Goal: Check status: Check status

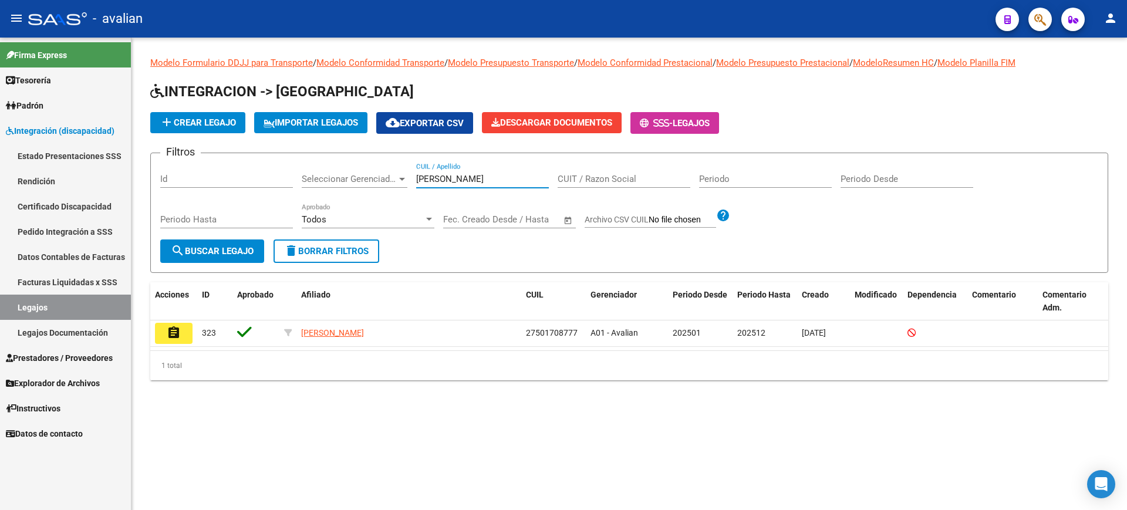
click at [30, 278] on link "Facturas Liquidadas x SSS" at bounding box center [65, 281] width 131 height 25
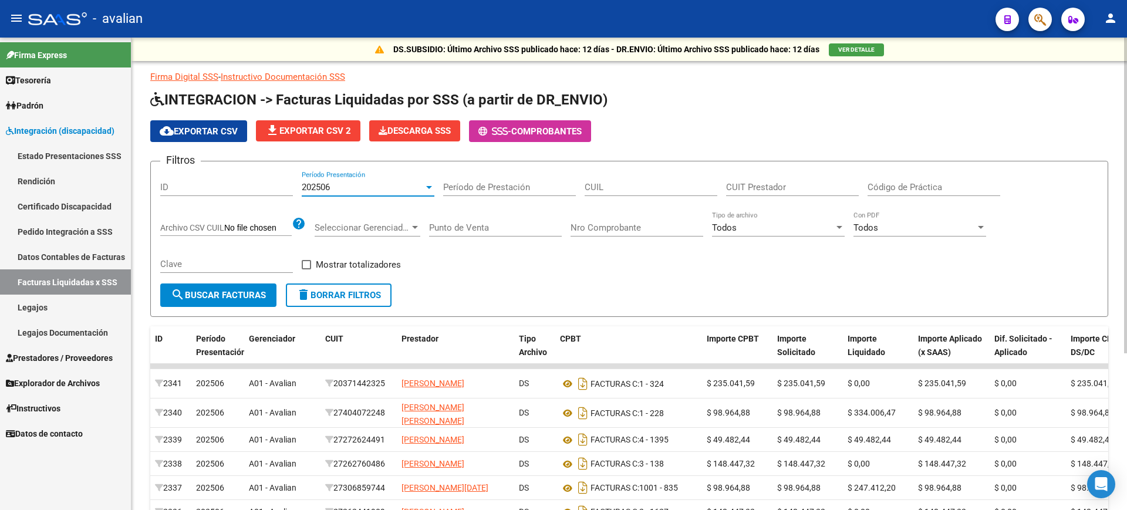
click at [427, 190] on div at bounding box center [429, 186] width 11 height 9
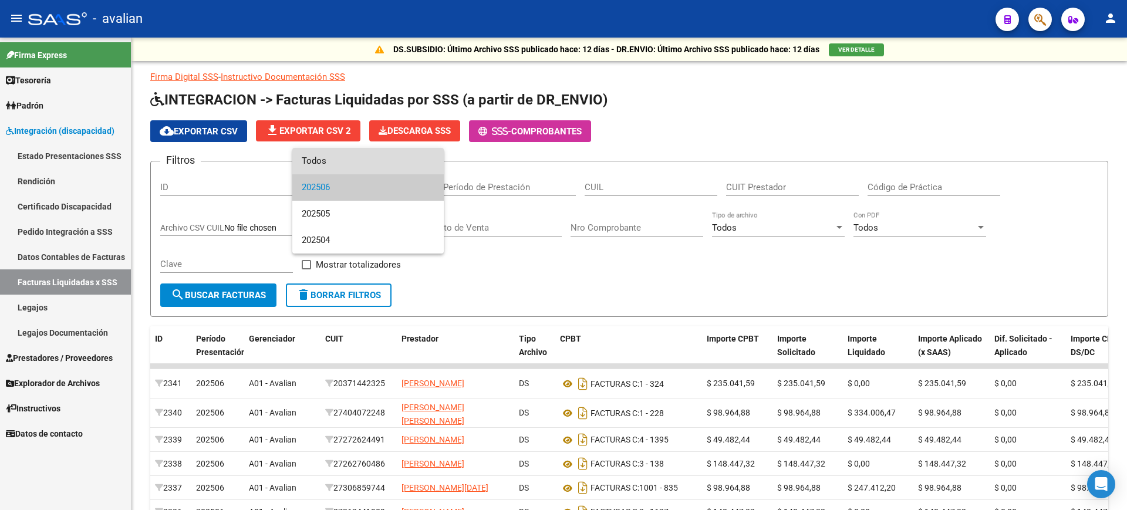
click at [320, 157] on span "Todos" at bounding box center [368, 161] width 133 height 26
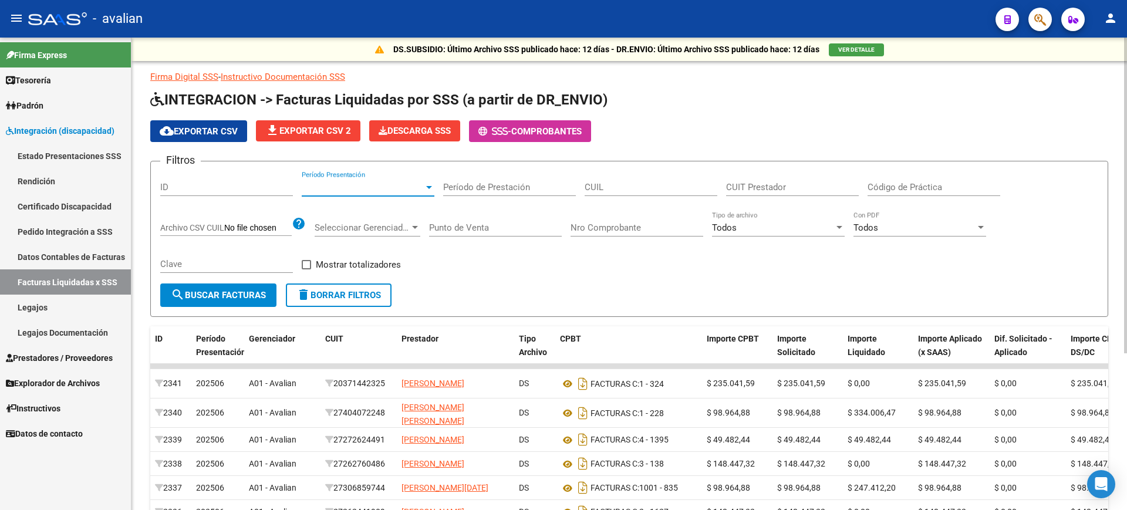
click at [760, 190] on input "CUIT Prestador" at bounding box center [792, 187] width 133 height 11
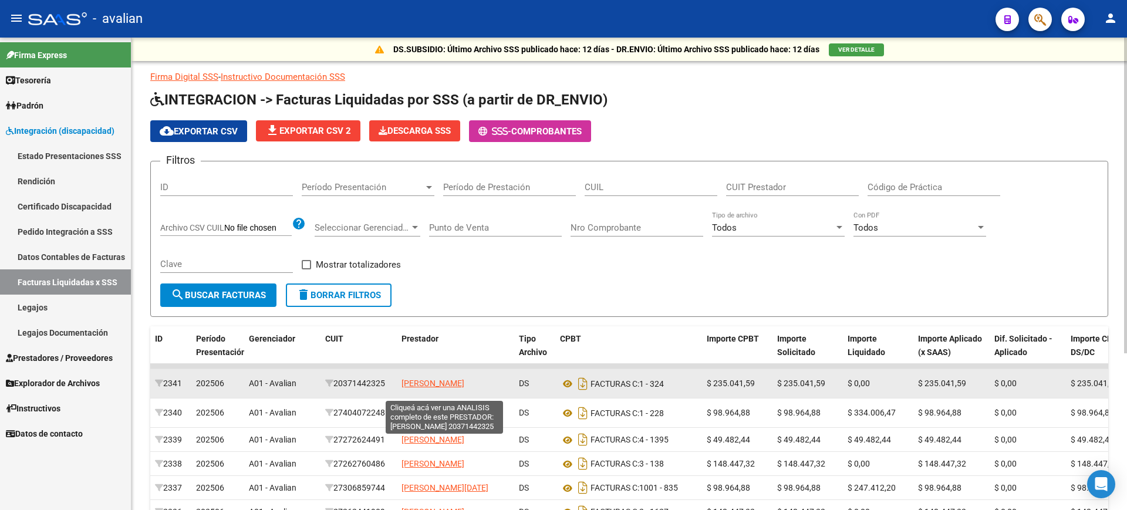
click at [444, 380] on span "[PERSON_NAME]" at bounding box center [432, 382] width 63 height 9
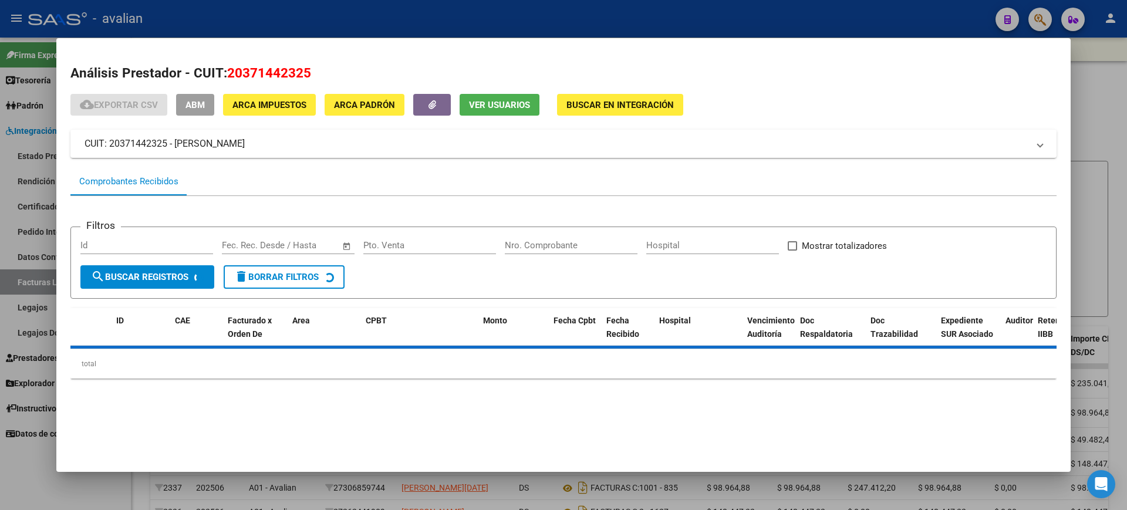
drag, startPoint x: 226, startPoint y: 76, endPoint x: 312, endPoint y: 81, distance: 85.8
click at [312, 81] on h2 "Análisis Prestador - CUIT: 20371442325" at bounding box center [563, 73] width 986 height 20
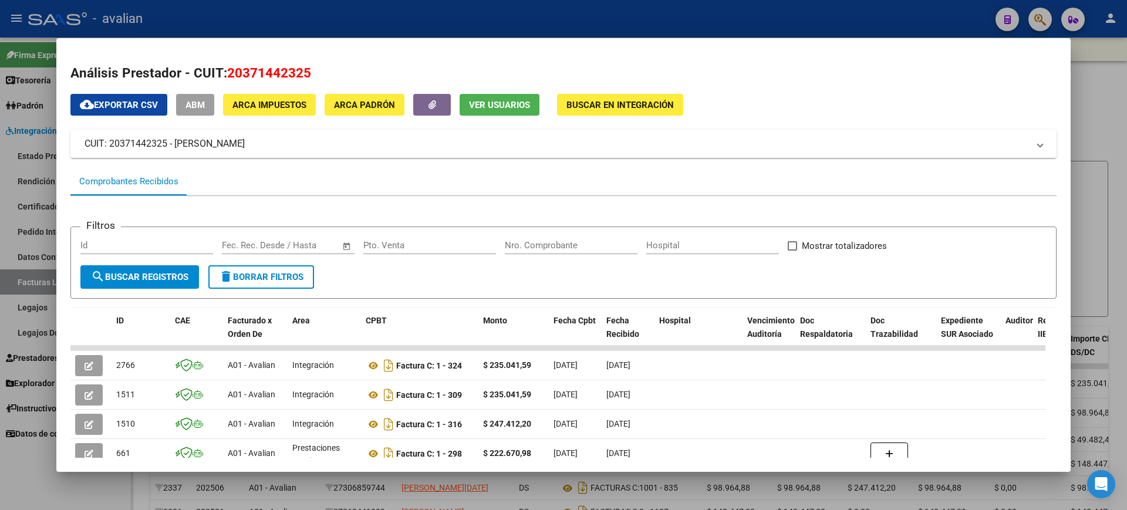
copy span "20371442325"
click at [735, 20] on div at bounding box center [563, 255] width 1127 height 510
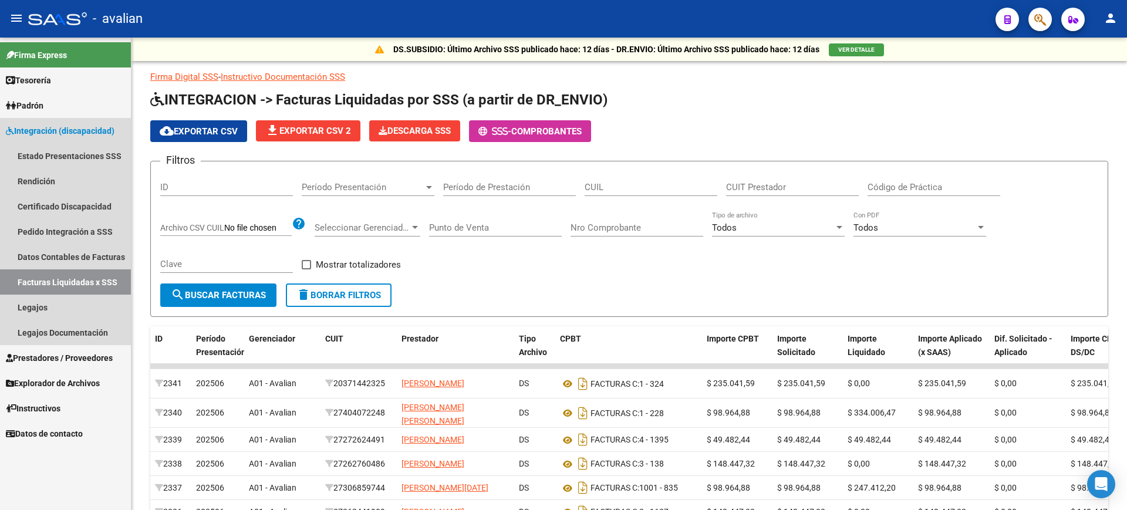
click at [77, 278] on link "Facturas Liquidadas x SSS" at bounding box center [65, 281] width 131 height 25
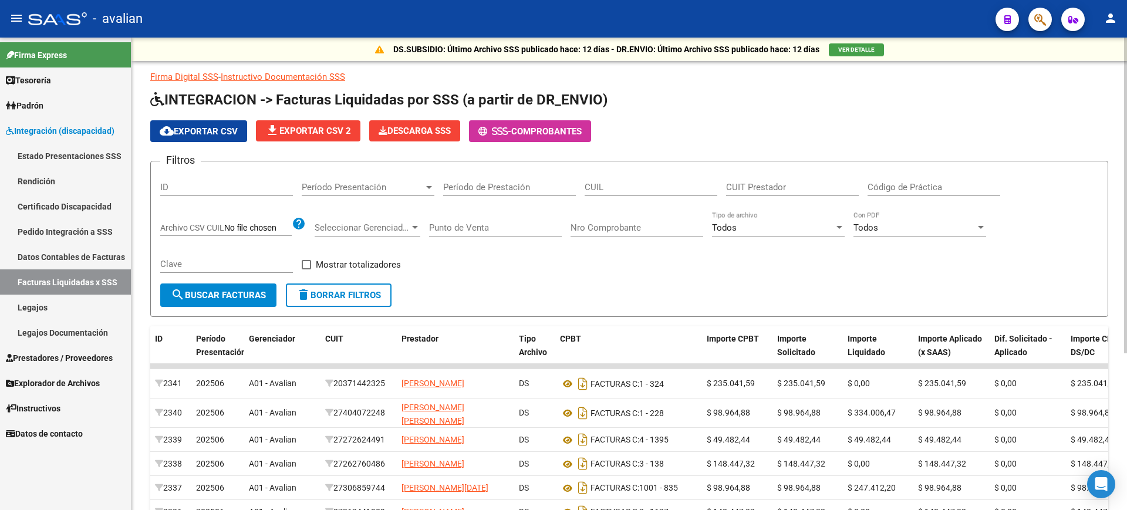
click at [423, 187] on span "Período Presentación" at bounding box center [363, 187] width 122 height 11
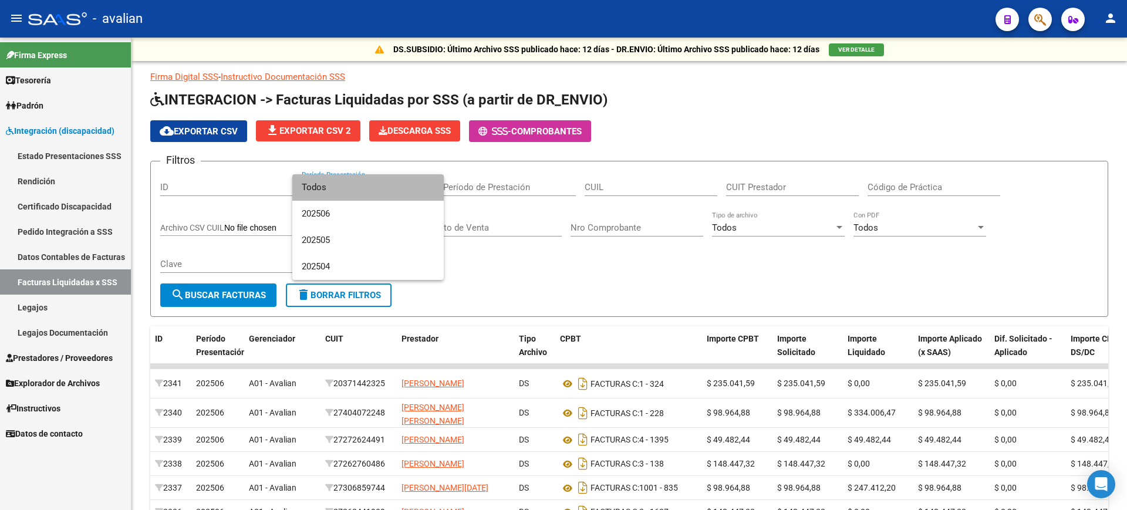
click at [300, 183] on mat-option "Todos" at bounding box center [367, 187] width 151 height 26
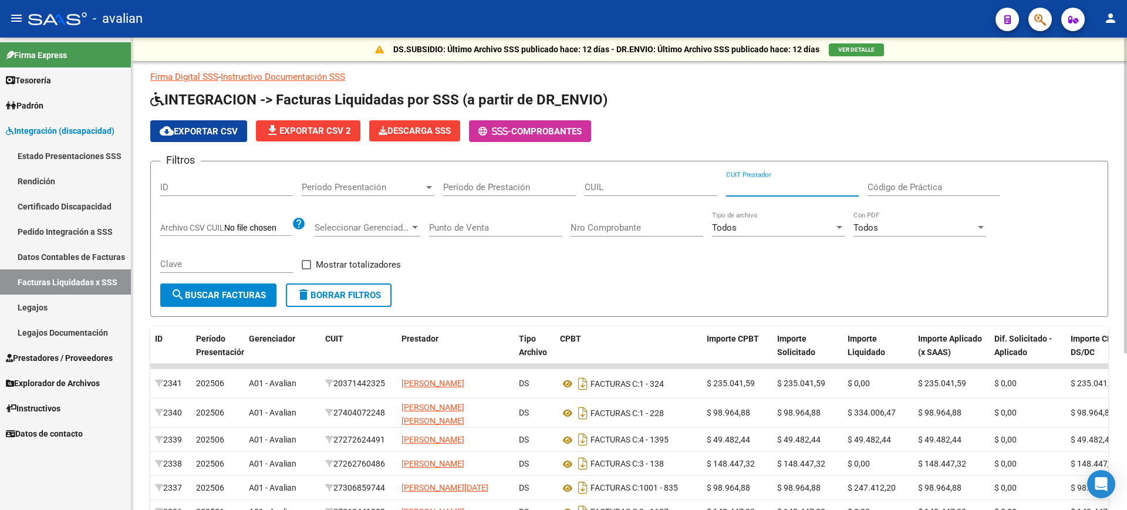
click at [755, 188] on input "CUIT Prestador" at bounding box center [792, 187] width 133 height 11
paste input "20-37144232-5"
type input "20-37144232-5"
click at [237, 295] on span "search Buscar Facturas" at bounding box center [218, 295] width 95 height 11
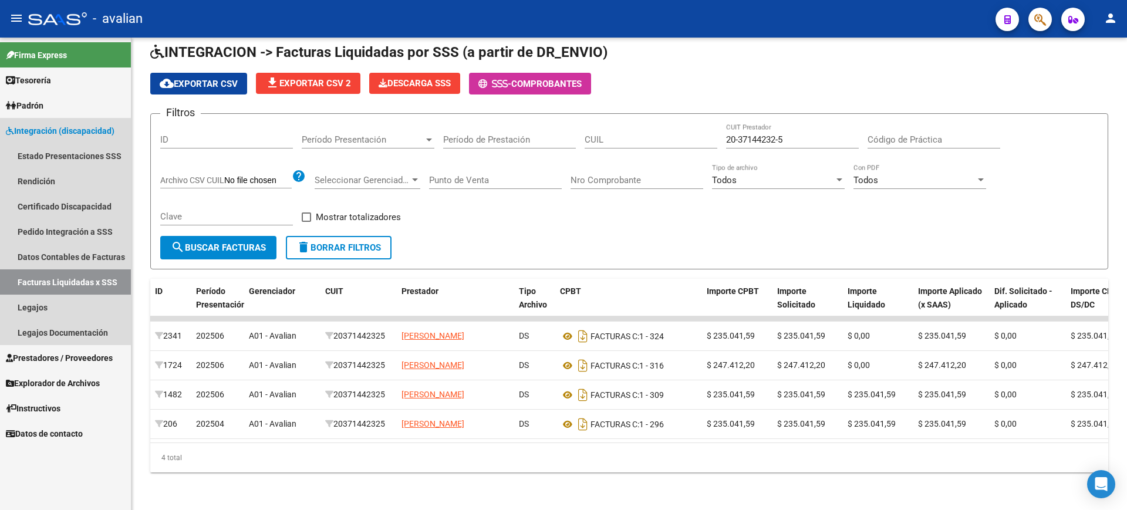
click at [69, 282] on link "Facturas Liquidadas x SSS" at bounding box center [65, 281] width 131 height 25
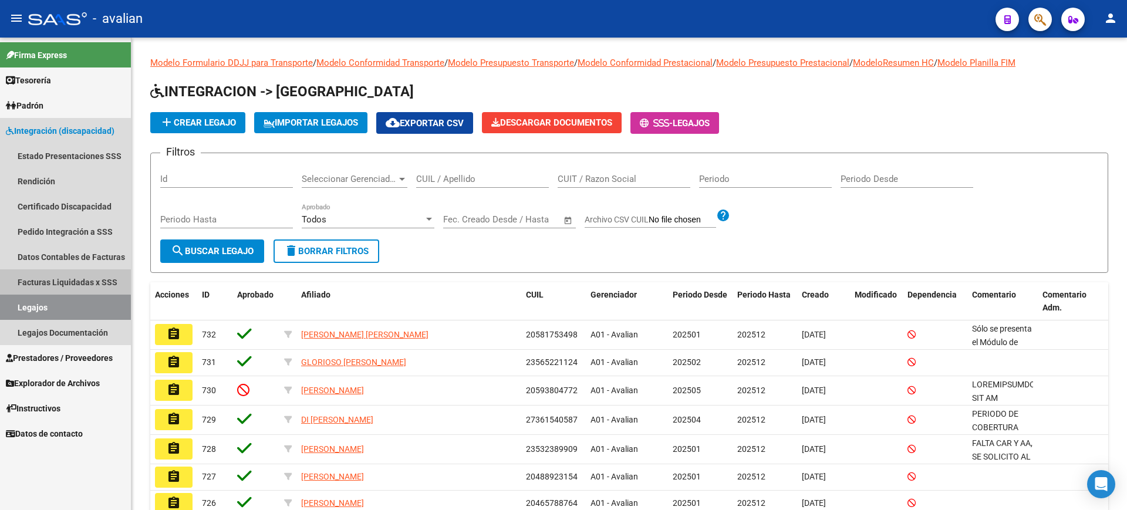
click at [54, 281] on link "Facturas Liquidadas x SSS" at bounding box center [65, 281] width 131 height 25
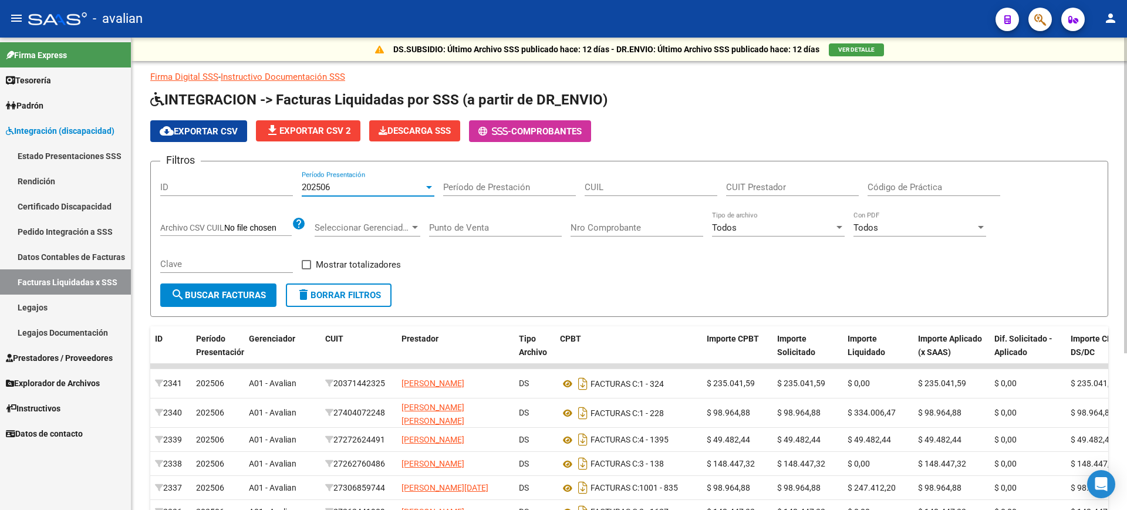
click at [425, 185] on div at bounding box center [429, 186] width 11 height 9
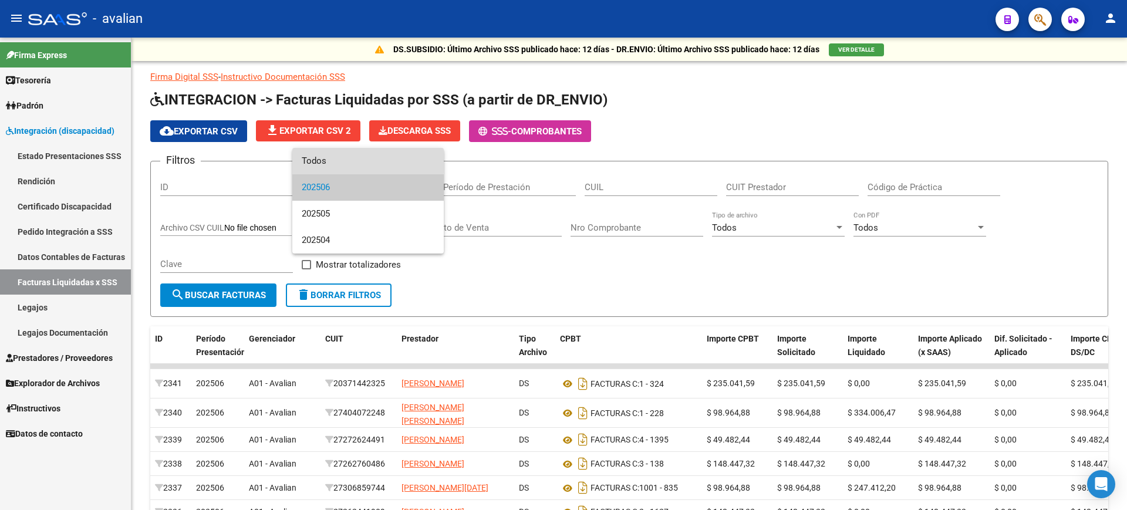
click at [305, 160] on span "Todos" at bounding box center [368, 161] width 133 height 26
